Goal: Contribute content

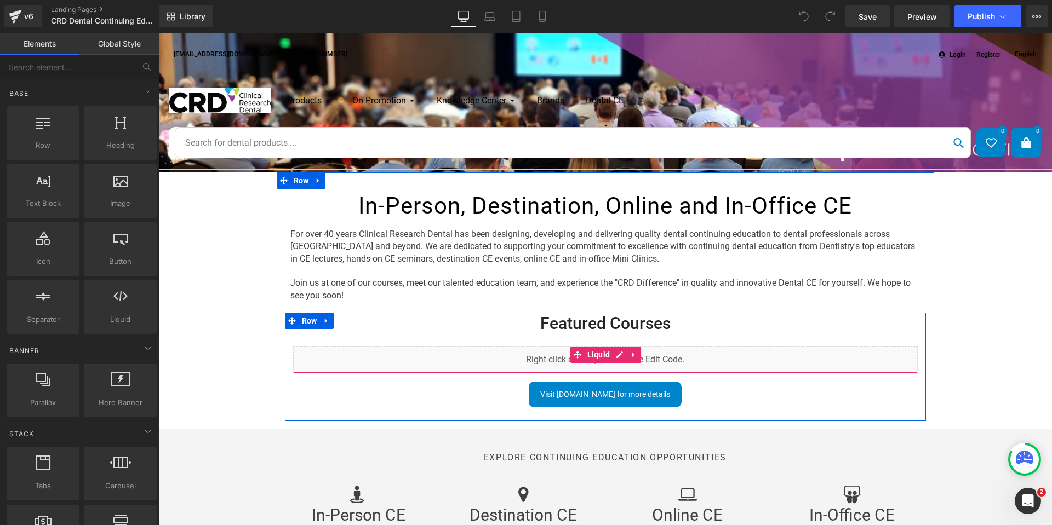
click at [759, 362] on div "Liquid" at bounding box center [605, 359] width 625 height 27
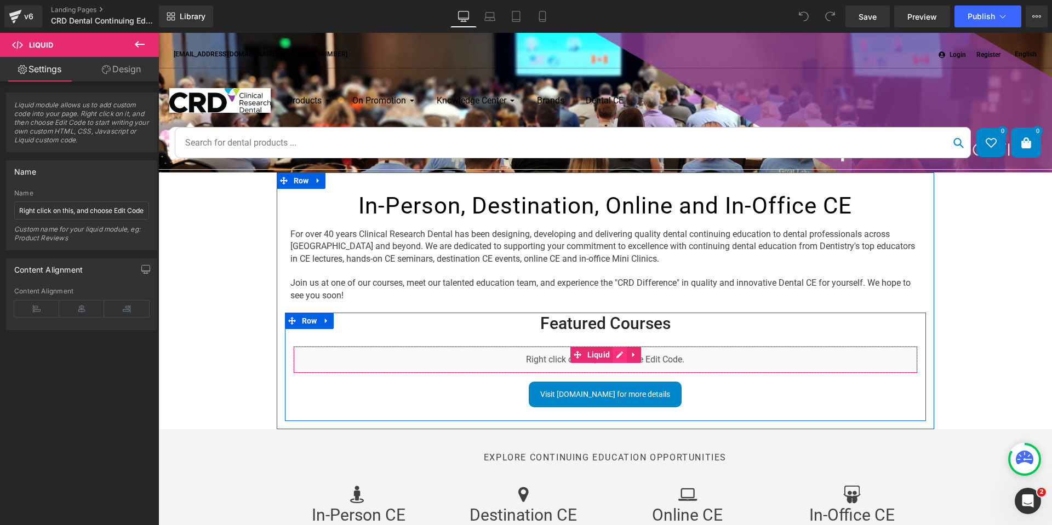
click at [616, 357] on div "Liquid" at bounding box center [605, 359] width 625 height 27
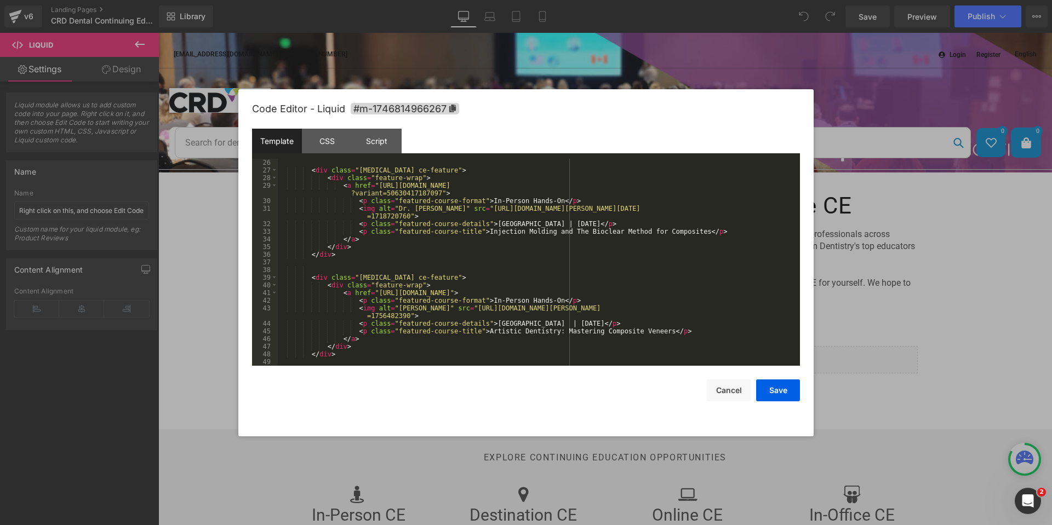
scroll to position [245, 0]
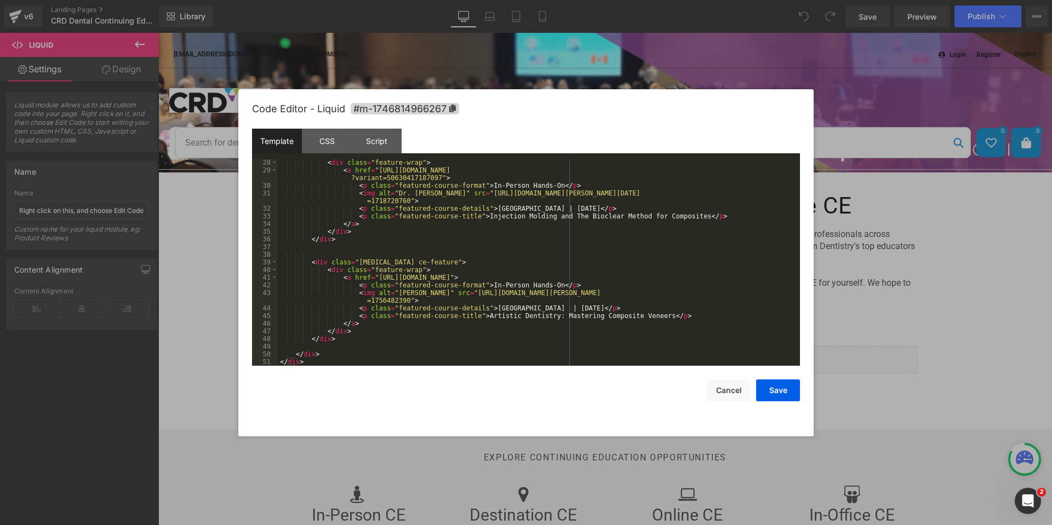
click at [619, 287] on div "< div class = "feature-wrap" > < a href = "[URL][DOMAIN_NAME] ?variant=50630417…" at bounding box center [537, 270] width 518 height 222
click at [446, 345] on div "< div class = "feature-wrap" > < a href = "[URL][DOMAIN_NAME] ?variant=50630417…" at bounding box center [537, 270] width 518 height 222
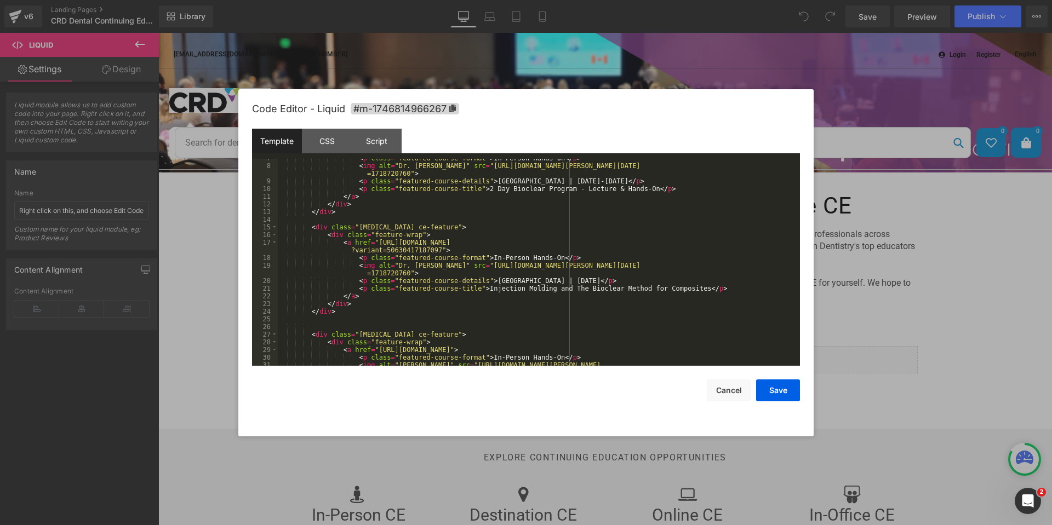
scroll to position [0, 0]
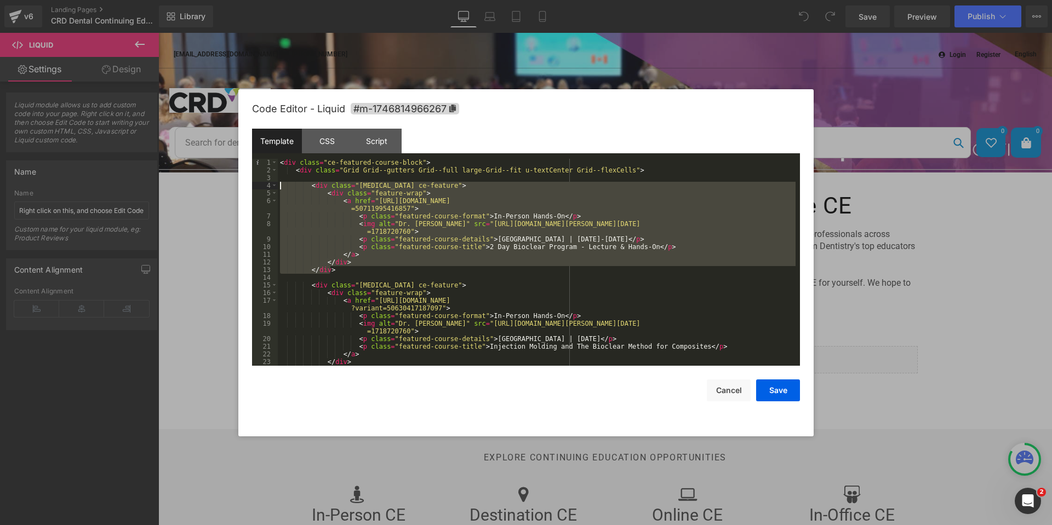
drag, startPoint x: 351, startPoint y: 271, endPoint x: 259, endPoint y: 185, distance: 126.0
click at [259, 185] on pre "1 2 3 4 5 6 7 8 9 10 11 12 13 14 15 16 17 18 19 20 21 22 23 24 < div class = "c…" at bounding box center [526, 262] width 548 height 207
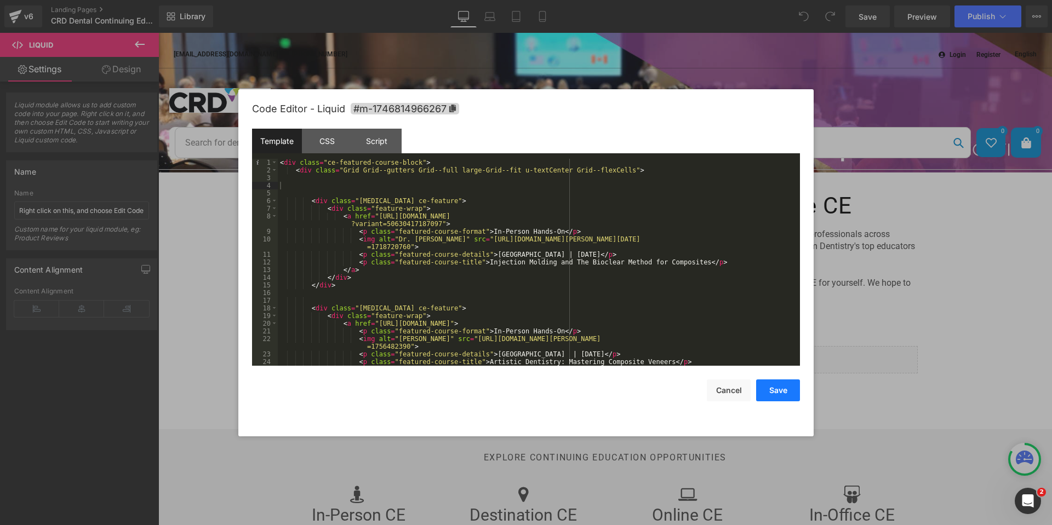
click at [775, 396] on button "Save" at bounding box center [778, 391] width 44 height 22
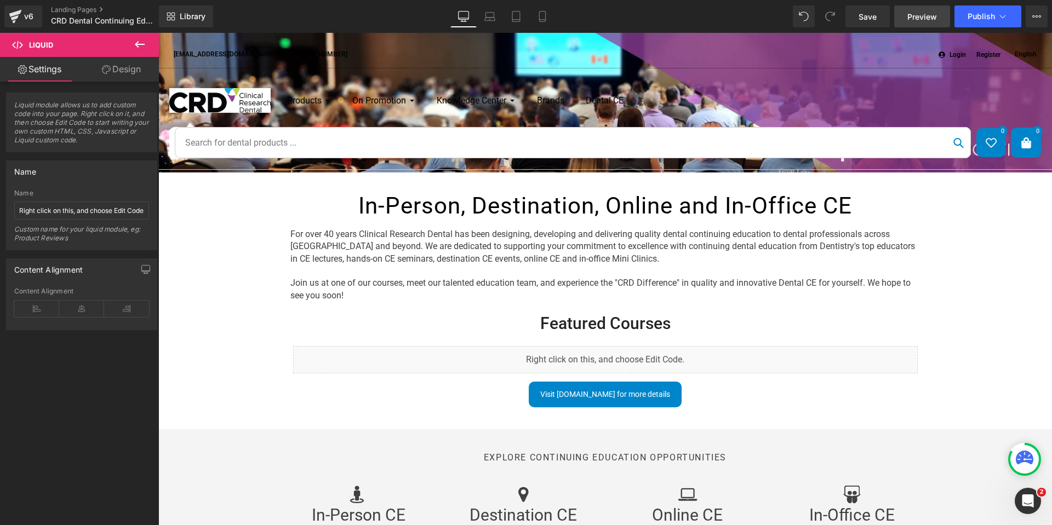
click at [856, 15] on link "Save" at bounding box center [867, 16] width 44 height 22
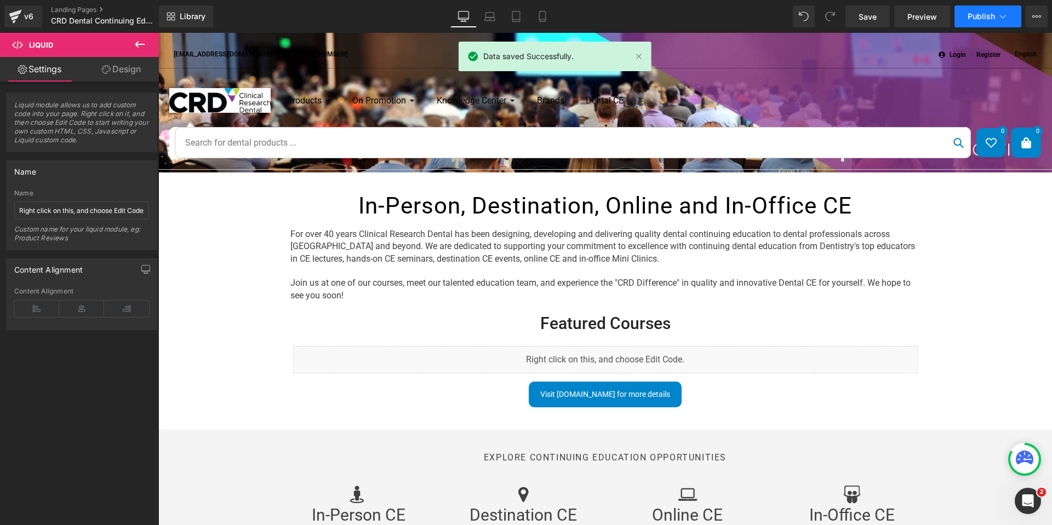
click at [976, 18] on span "Publish" at bounding box center [981, 16] width 27 height 9
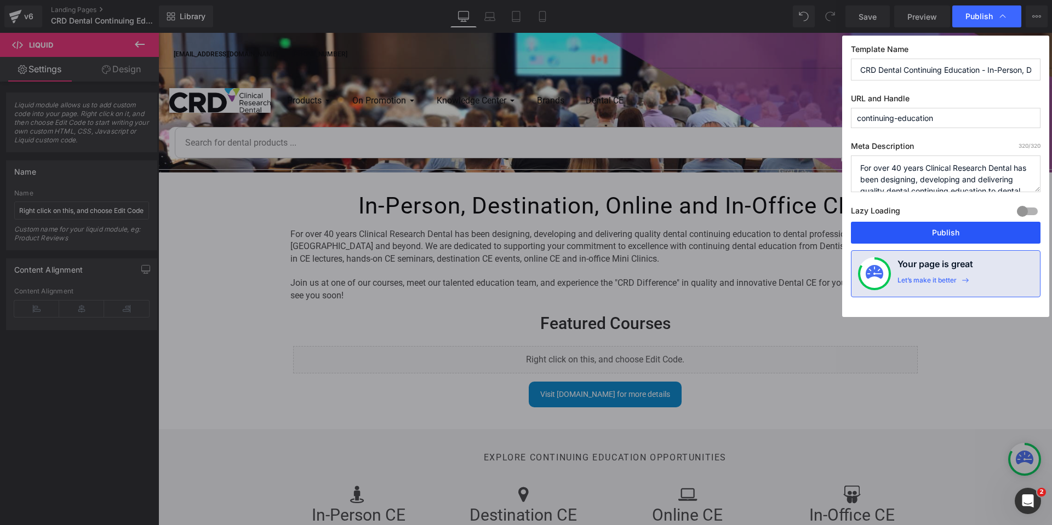
drag, startPoint x: 943, startPoint y: 233, endPoint x: 28, endPoint y: 492, distance: 950.4
click at [943, 233] on button "Publish" at bounding box center [946, 233] width 190 height 22
